Goal: Task Accomplishment & Management: Manage account settings

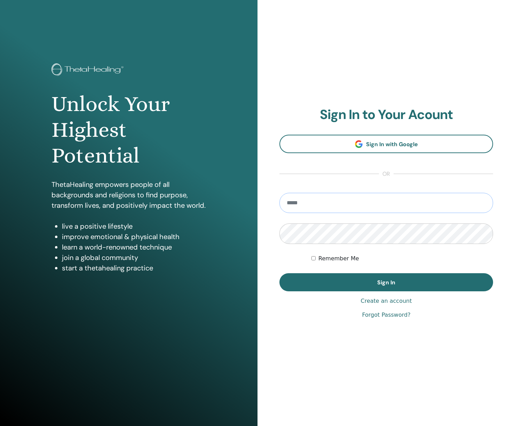
type input "**********"
click at [386, 282] on button "Sign In" at bounding box center [386, 282] width 214 height 18
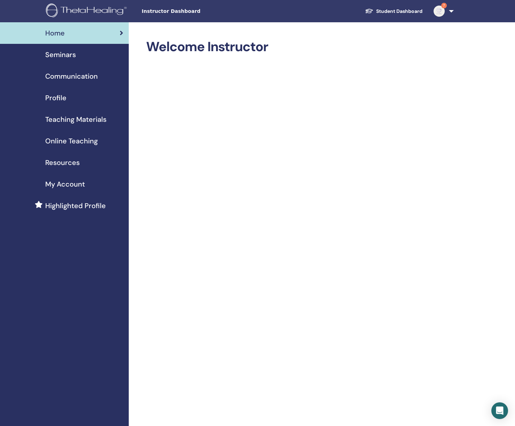
click at [62, 57] on span "Seminars" at bounding box center [60, 54] width 31 height 10
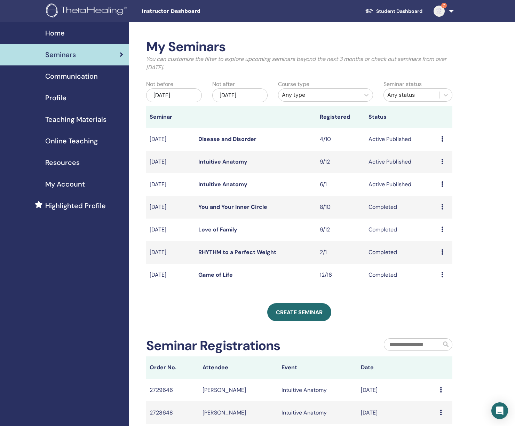
click at [241, 186] on link "Intuitive Anatomy" at bounding box center [222, 184] width 49 height 7
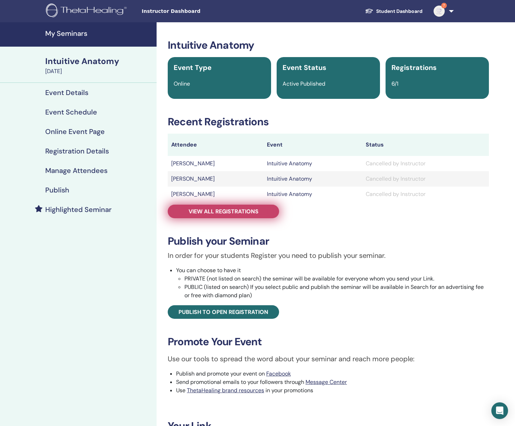
click at [227, 210] on span "View all registrations" at bounding box center [224, 211] width 70 height 7
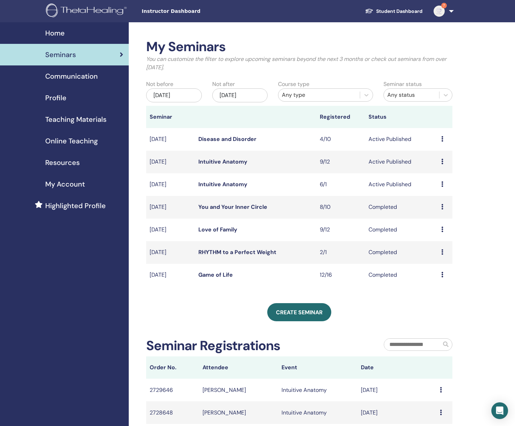
click at [223, 161] on link "Intuitive Anatomy" at bounding box center [222, 161] width 49 height 7
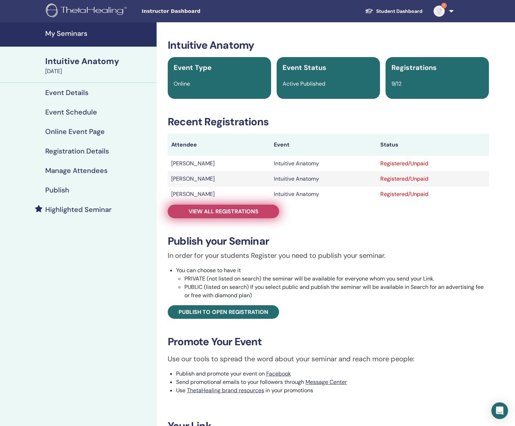
click at [217, 212] on span "View all registrations" at bounding box center [224, 211] width 70 height 7
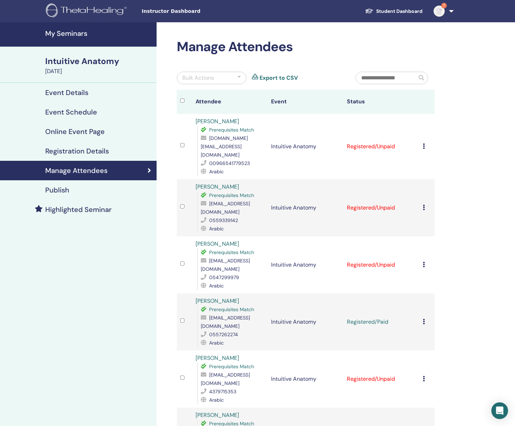
click at [423, 262] on icon at bounding box center [424, 265] width 2 height 6
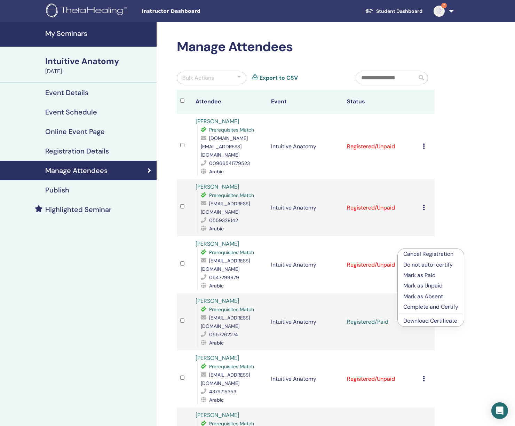
click at [414, 275] on p "Mark as Paid" at bounding box center [430, 275] width 55 height 8
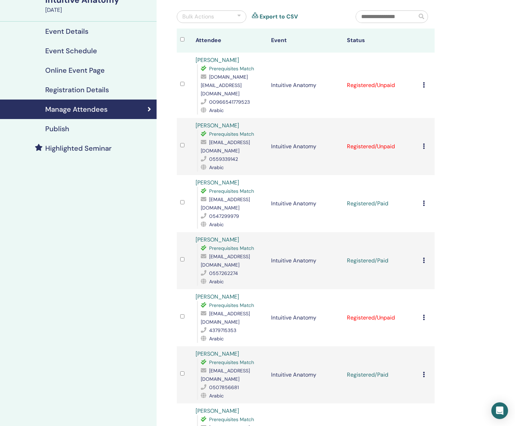
scroll to position [60, 0]
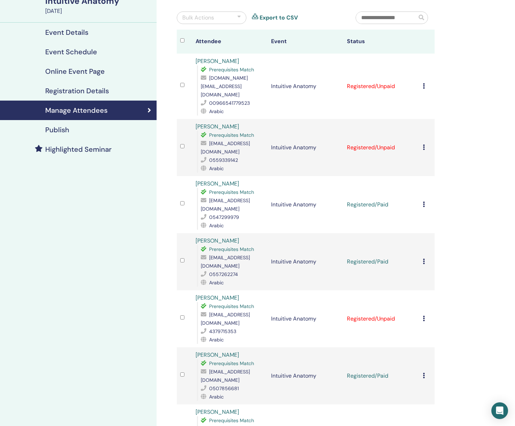
click at [424, 83] on icon at bounding box center [424, 86] width 2 height 6
click at [425, 103] on p "Mark as Paid" at bounding box center [432, 105] width 55 height 8
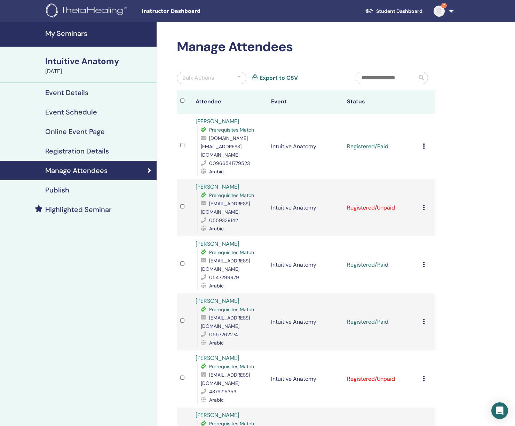
click at [436, 13] on img at bounding box center [438, 11] width 11 height 11
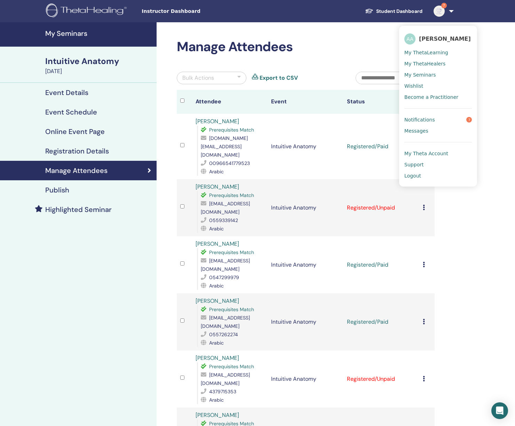
click at [436, 10] on img at bounding box center [438, 11] width 11 height 11
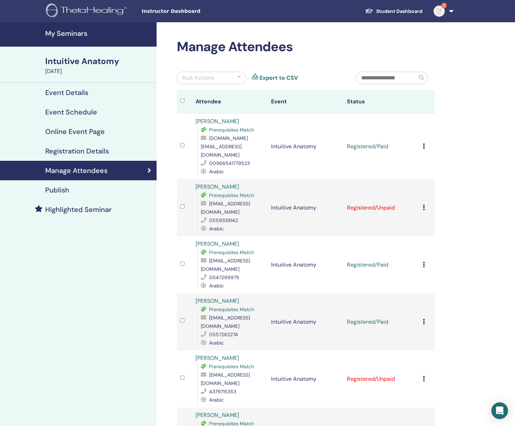
click at [496, 63] on div "Manage Attendees Bulk Actions Export to CSV Attendee Event Status Fatimah Moham…" at bounding box center [328, 391] width 343 height 738
click at [68, 35] on h4 "My Seminars" at bounding box center [98, 33] width 107 height 8
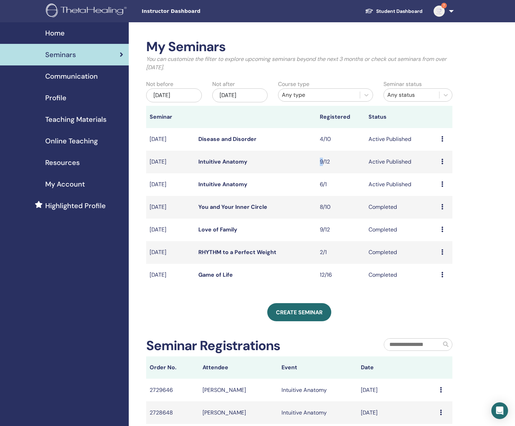
drag, startPoint x: 322, startPoint y: 161, endPoint x: 316, endPoint y: 161, distance: 5.9
click at [316, 161] on td "9/12" at bounding box center [340, 162] width 49 height 23
click at [439, 10] on img at bounding box center [438, 11] width 11 height 11
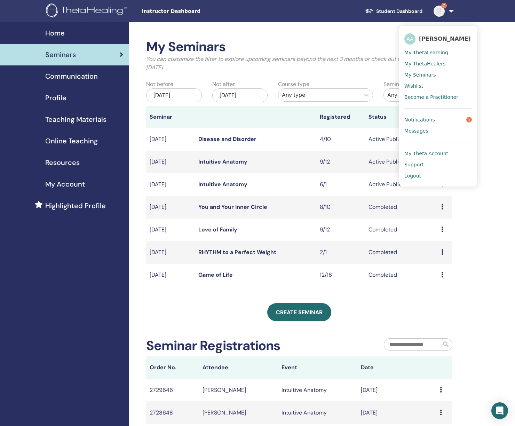
click at [422, 117] on span "Notifications" at bounding box center [419, 120] width 31 height 6
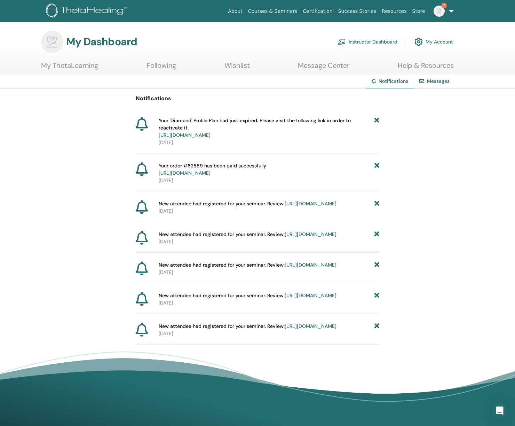
click at [376, 120] on icon at bounding box center [376, 128] width 5 height 22
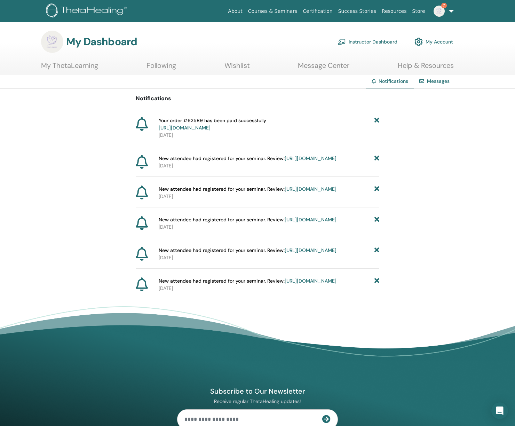
click at [376, 120] on icon at bounding box center [376, 124] width 5 height 15
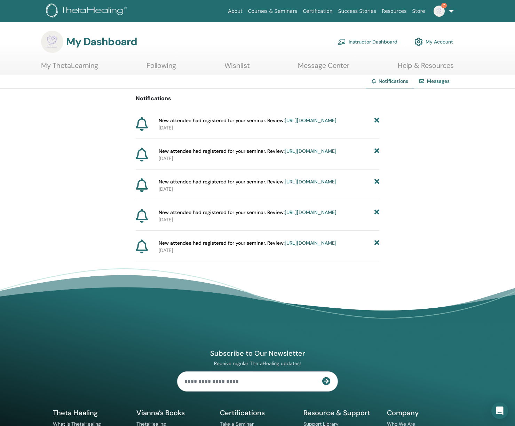
click at [376, 120] on icon at bounding box center [376, 120] width 5 height 7
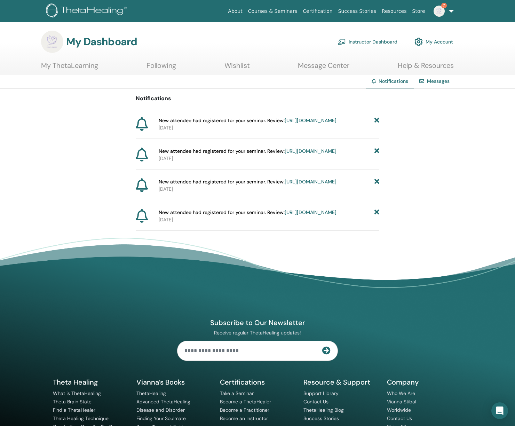
click at [376, 120] on icon at bounding box center [376, 120] width 5 height 7
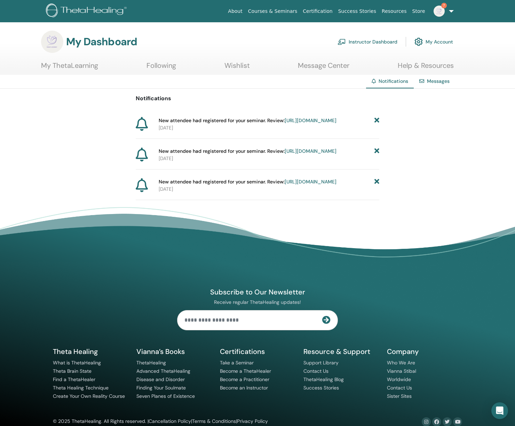
click at [376, 120] on icon at bounding box center [376, 120] width 5 height 7
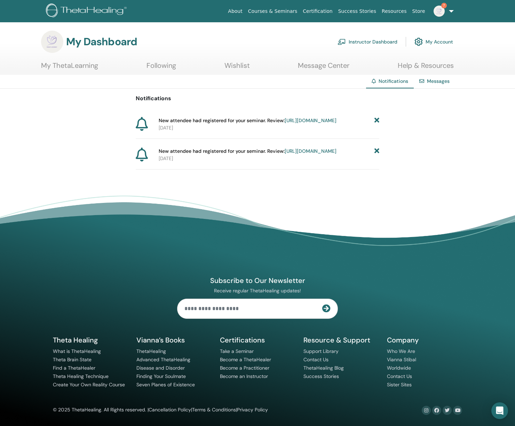
click at [376, 120] on icon at bounding box center [376, 120] width 5 height 7
